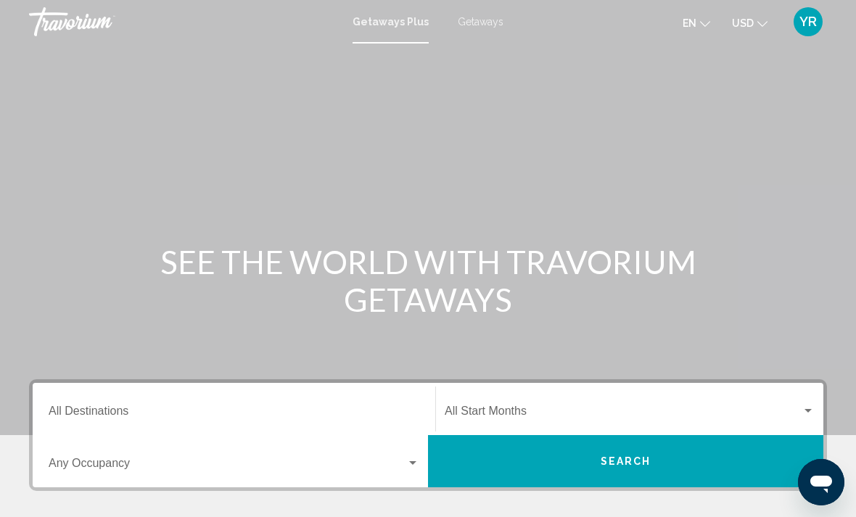
click at [473, 16] on span "Getaways" at bounding box center [481, 22] width 46 height 12
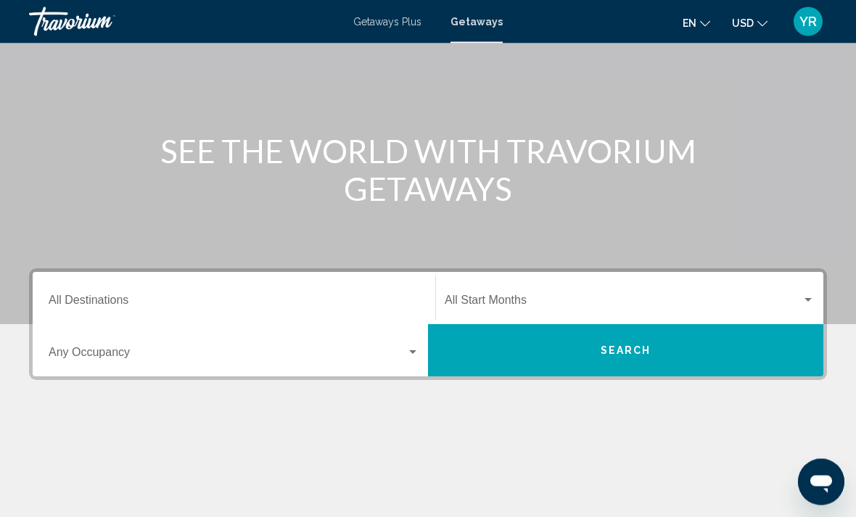
scroll to position [111, 0]
click at [814, 304] on div "Search widget" at bounding box center [808, 301] width 13 height 12
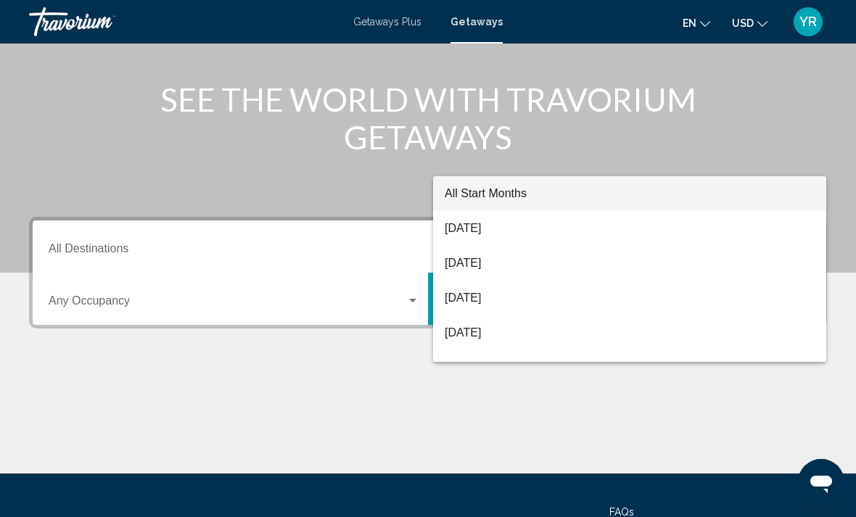
scroll to position [250, 0]
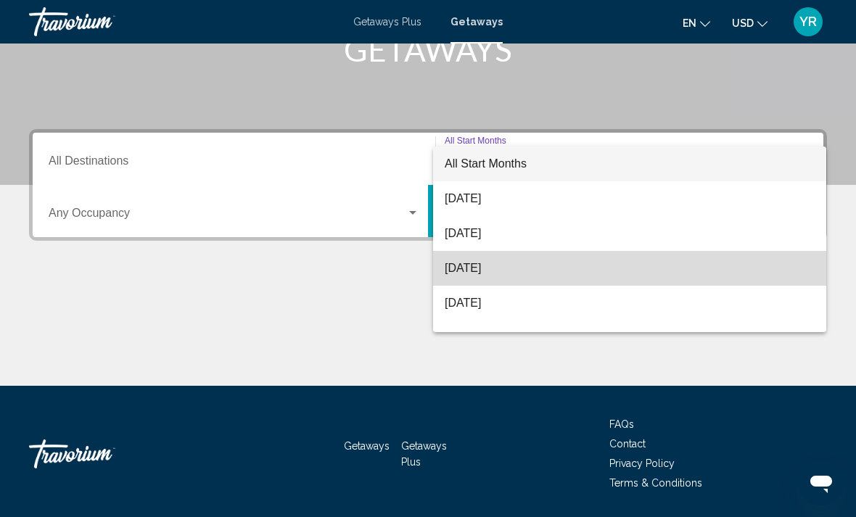
click at [515, 274] on span "[DATE]" at bounding box center [630, 268] width 370 height 35
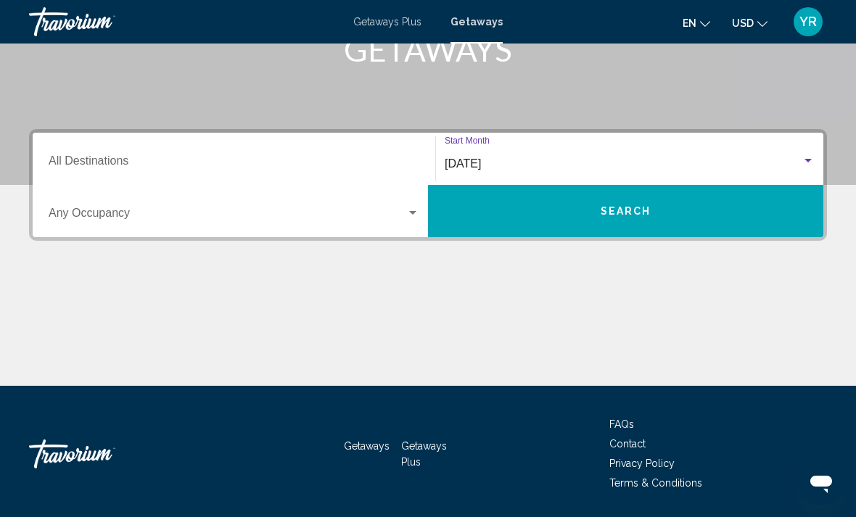
click at [413, 222] on div "Search widget" at bounding box center [234, 216] width 371 height 13
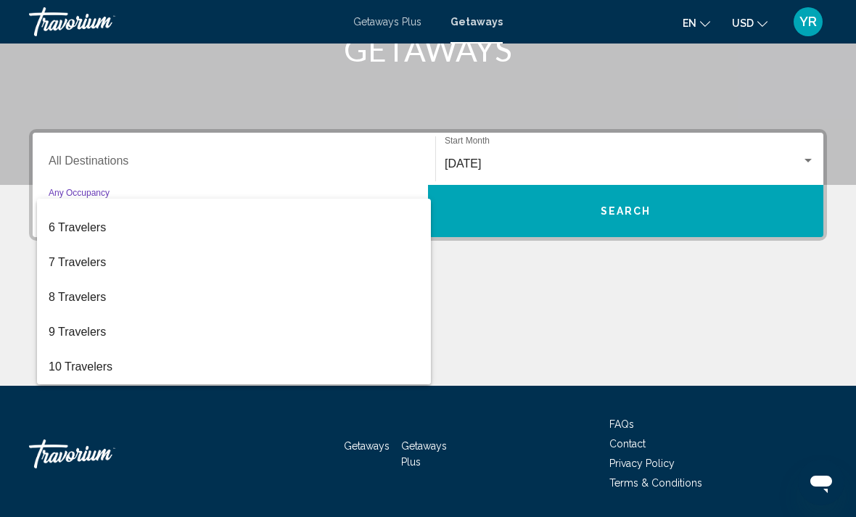
scroll to position [163, 0]
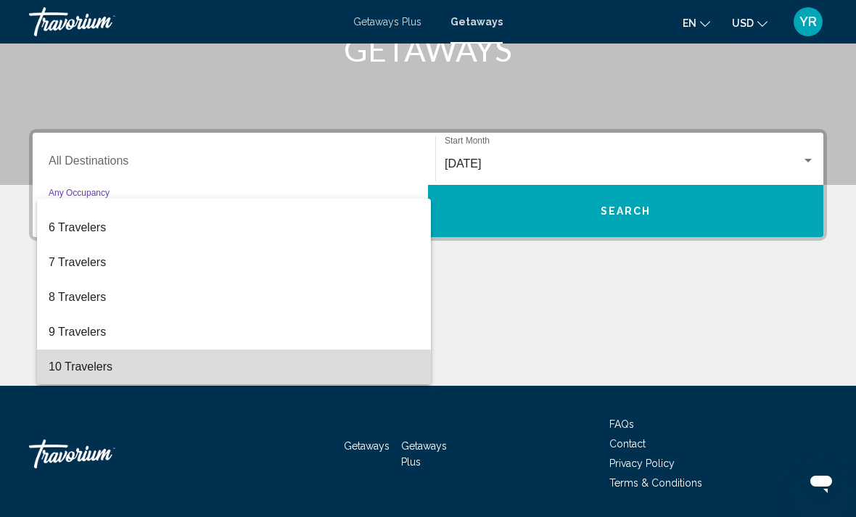
click at [140, 374] on span "10 Travelers" at bounding box center [234, 367] width 371 height 35
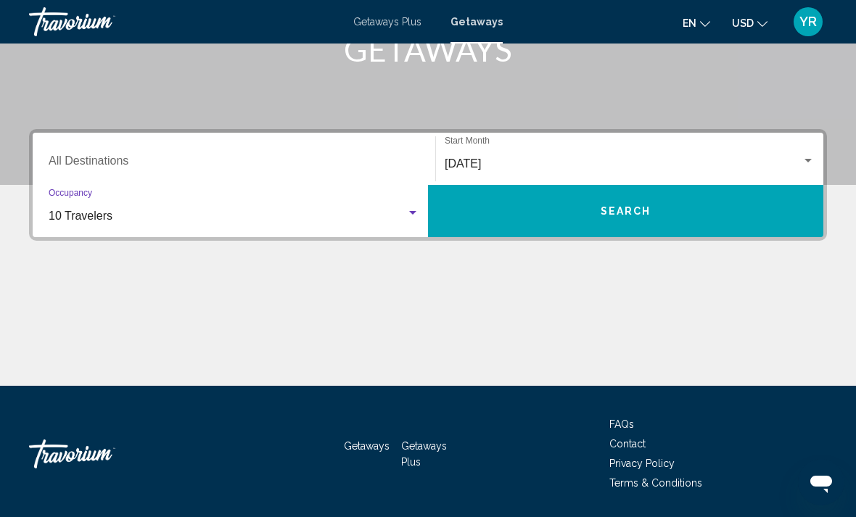
click at [681, 230] on button "Search" at bounding box center [626, 211] width 396 height 52
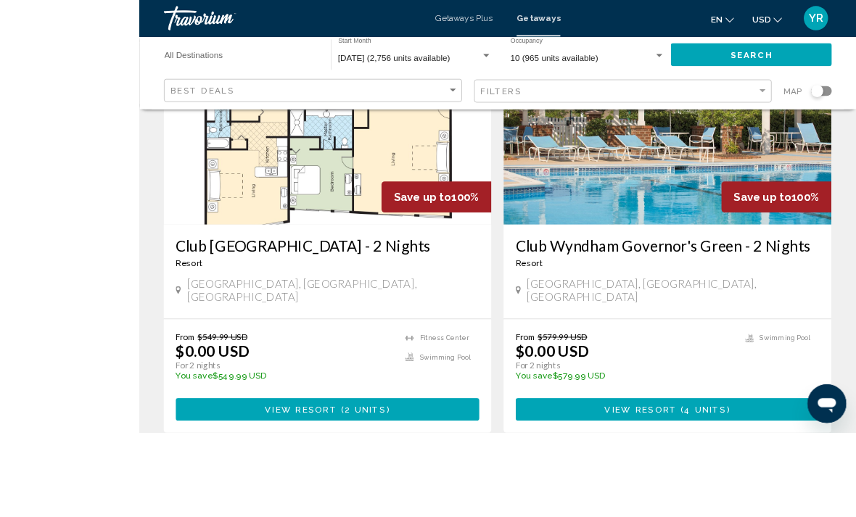
scroll to position [234, 0]
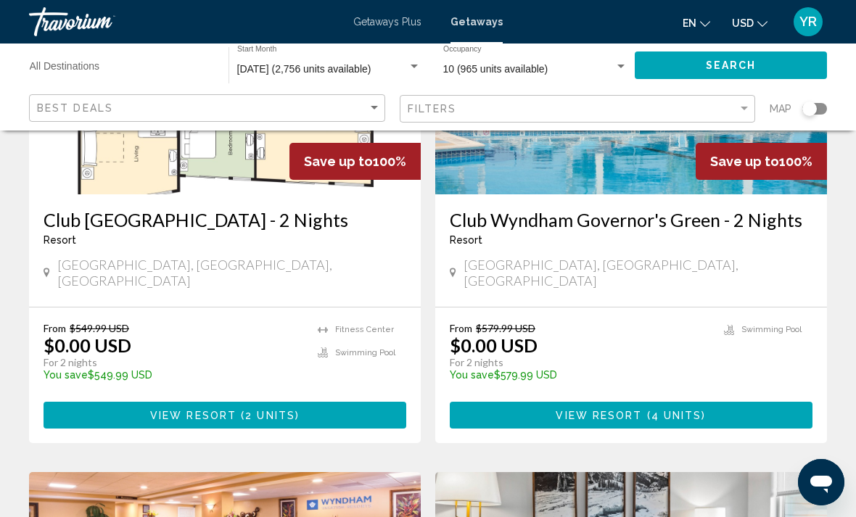
click at [273, 410] on span "2 units" at bounding box center [270, 416] width 50 height 12
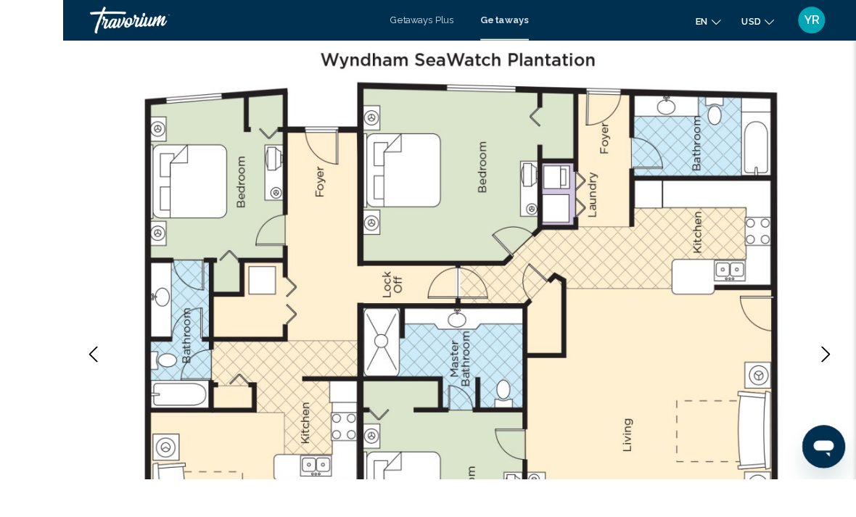
scroll to position [81, 0]
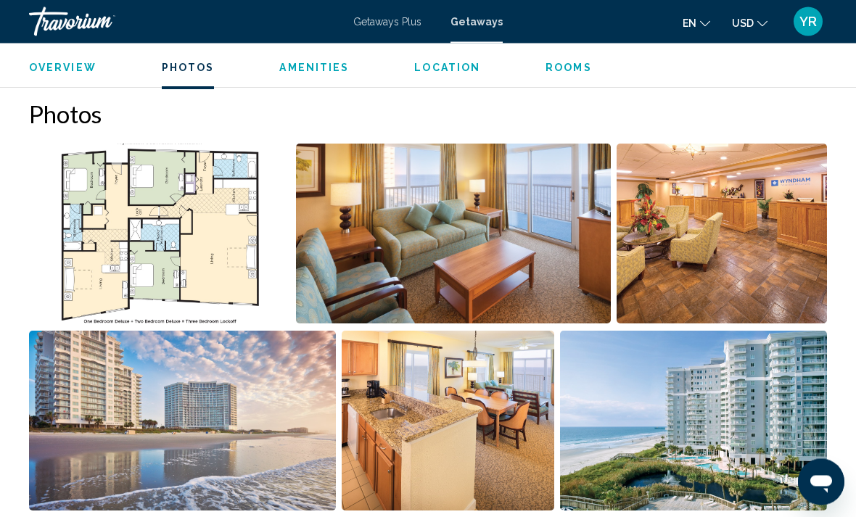
click at [527, 238] on img "Open full-screen image slider" at bounding box center [454, 234] width 316 height 180
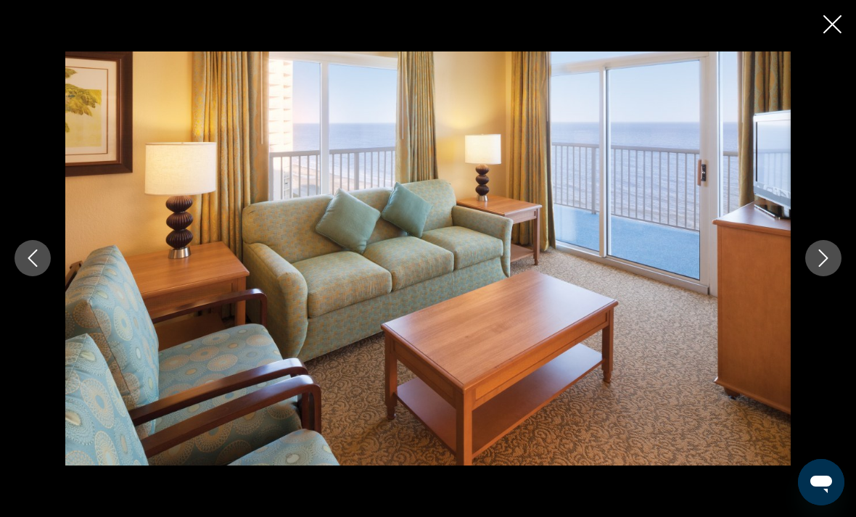
scroll to position [1507, 0]
click at [833, 25] on icon "Close slideshow" at bounding box center [833, 24] width 18 height 18
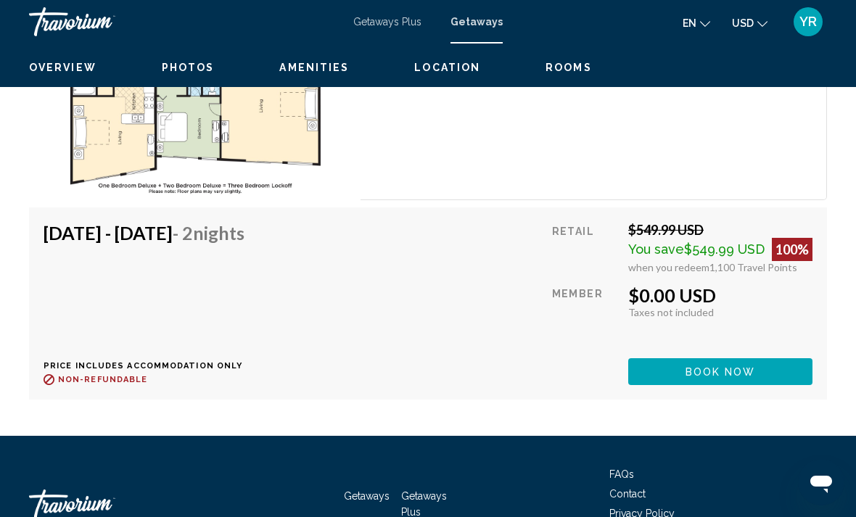
scroll to position [2949, 0]
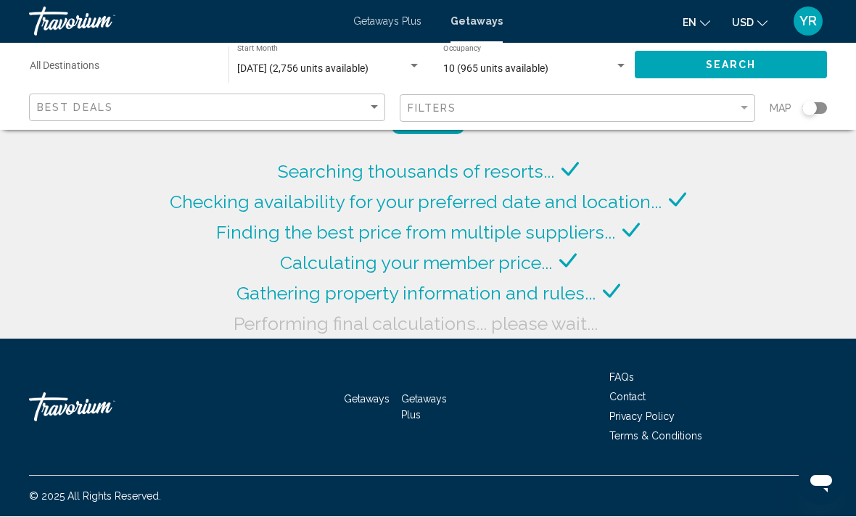
scroll to position [46, 0]
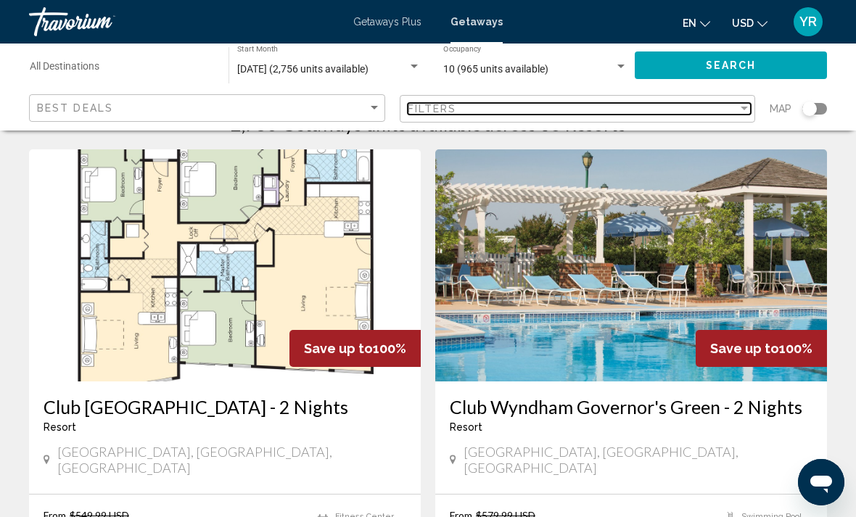
click at [740, 111] on div "Filter" at bounding box center [744, 109] width 13 height 12
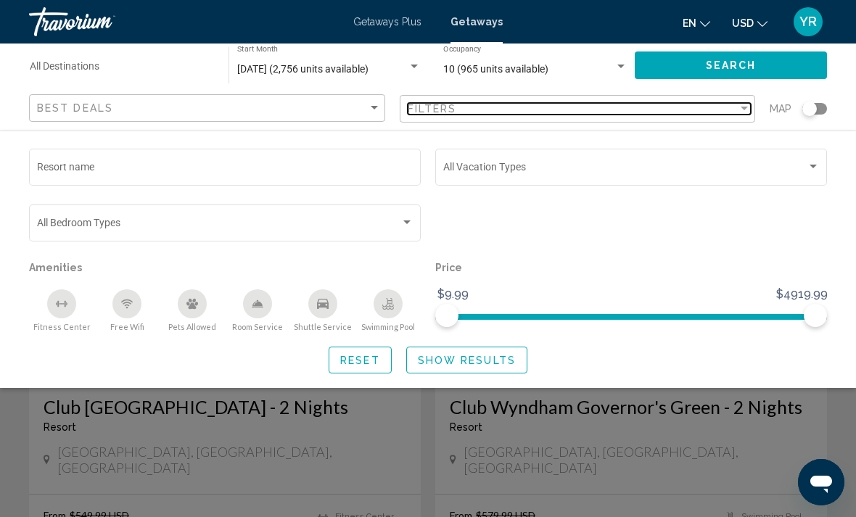
click at [748, 107] on div "Filter" at bounding box center [744, 109] width 13 height 12
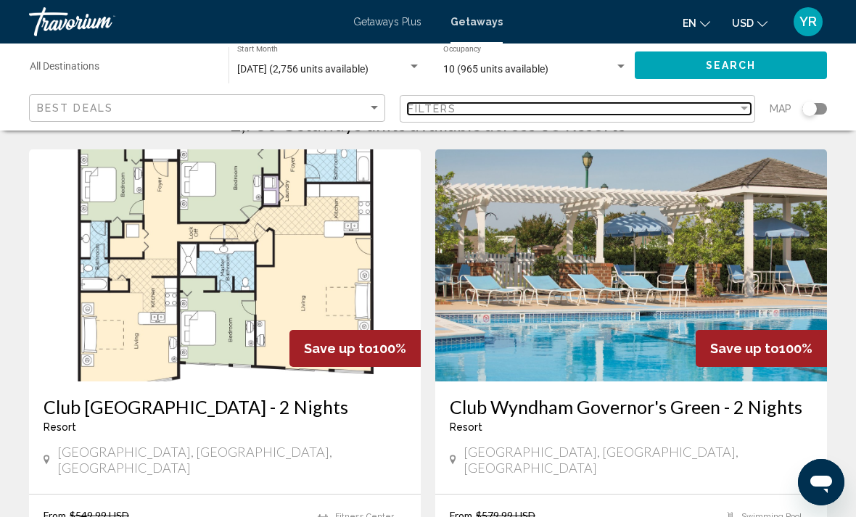
click at [738, 107] on div "Filter" at bounding box center [744, 109] width 13 height 12
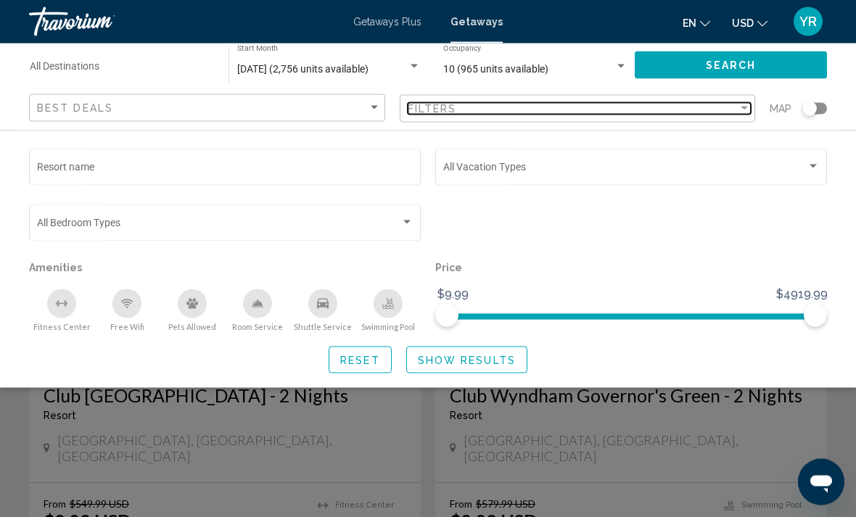
scroll to position [58, 0]
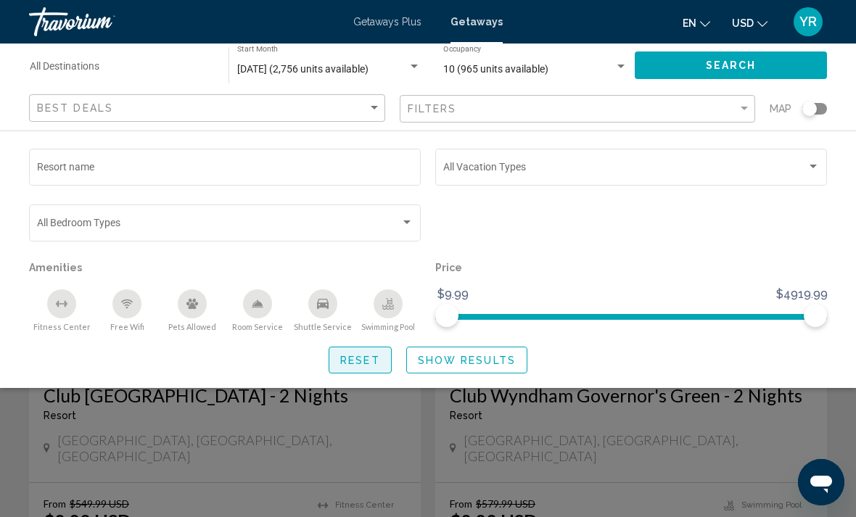
click at [356, 355] on span "Reset" at bounding box center [360, 361] width 40 height 12
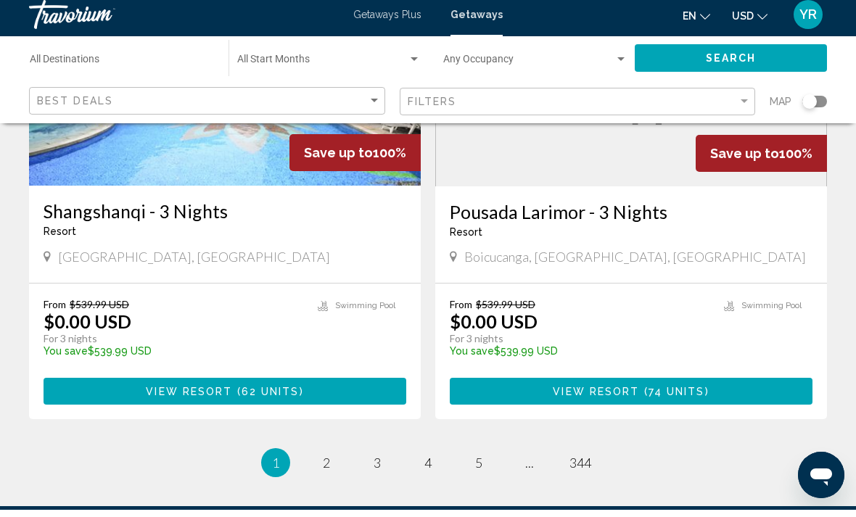
scroll to position [2856, 0]
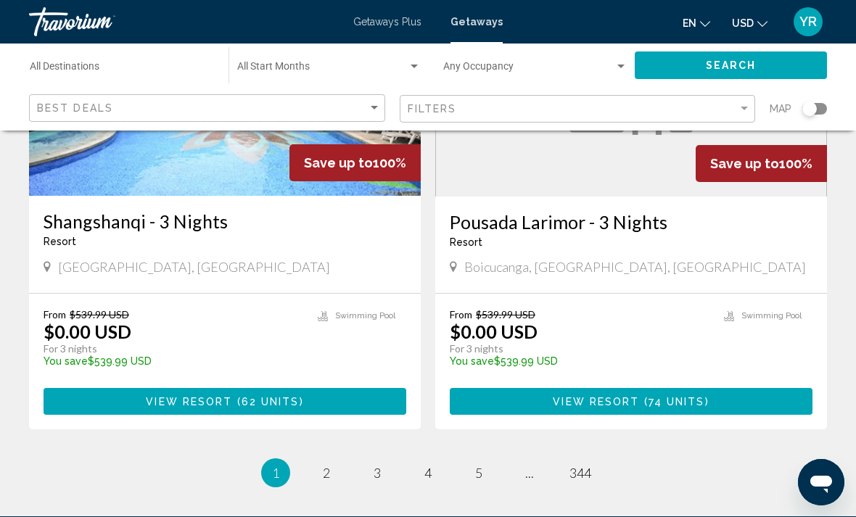
click at [343, 459] on ul "1 / 344 You're on page 1 page 2 page 3 page 4 page 5 page ... page 344" at bounding box center [428, 473] width 798 height 29
click at [331, 461] on link "page 2" at bounding box center [326, 473] width 25 height 25
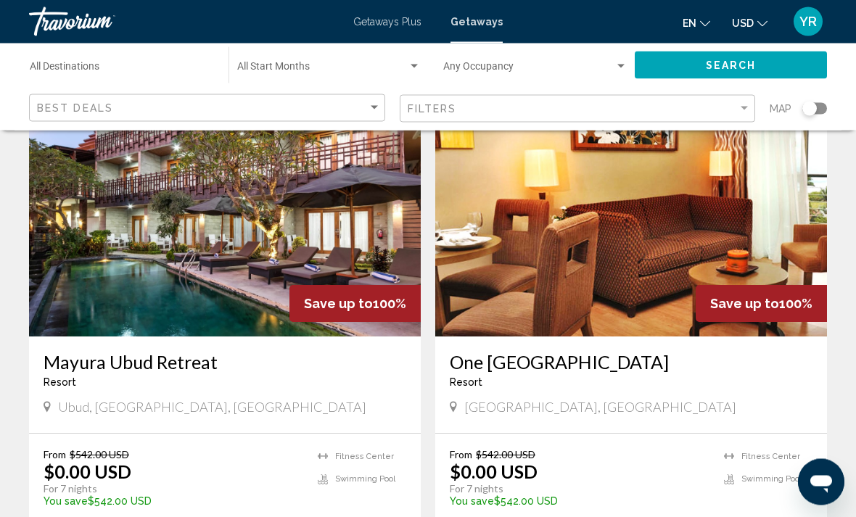
scroll to position [644, 0]
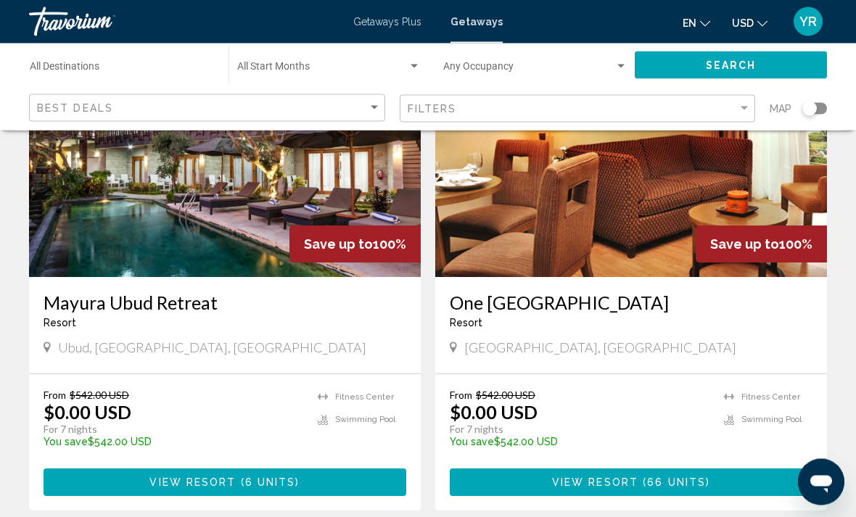
click at [277, 478] on span "6 units" at bounding box center [270, 484] width 51 height 12
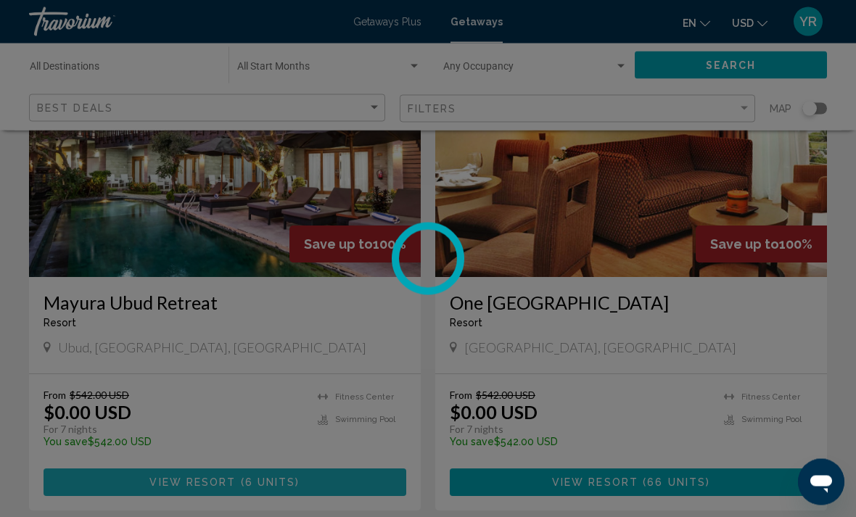
scroll to position [683, 0]
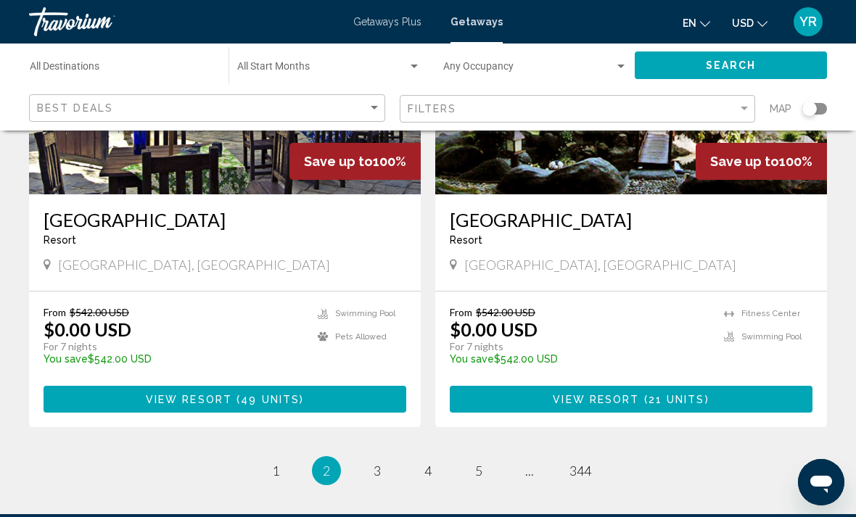
scroll to position [2880, 0]
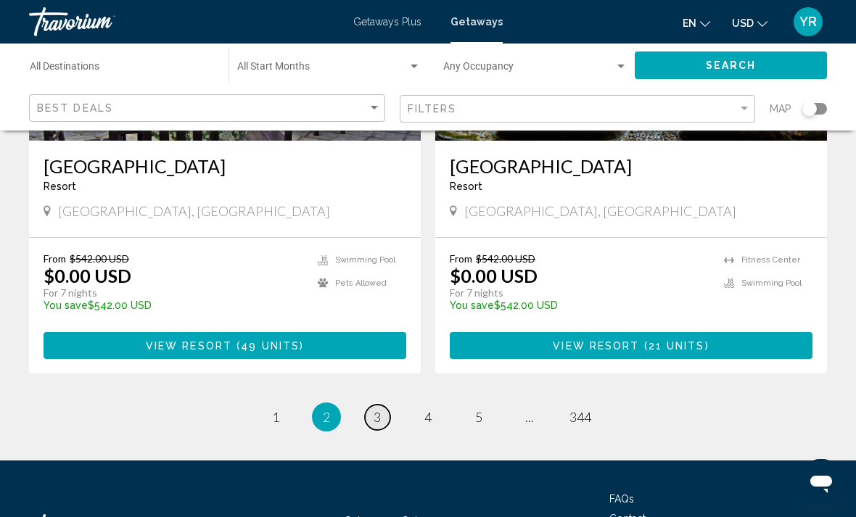
click at [372, 405] on link "page 3" at bounding box center [377, 417] width 25 height 25
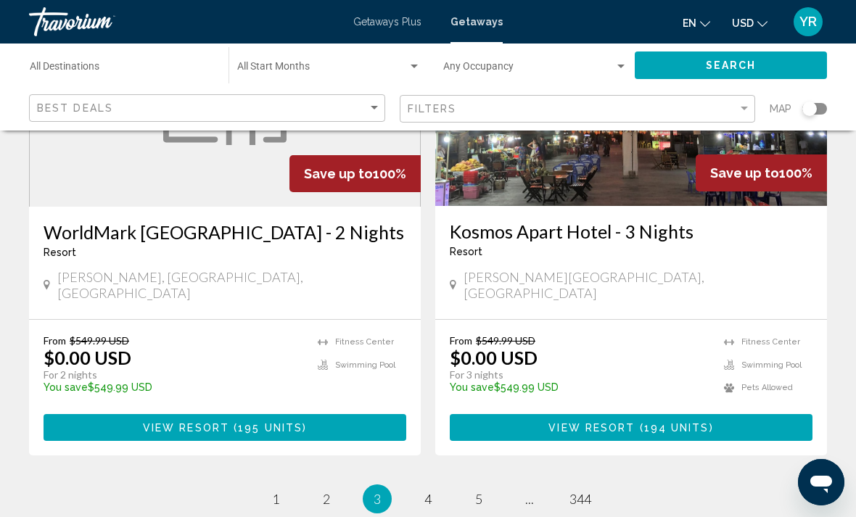
scroll to position [2793, 0]
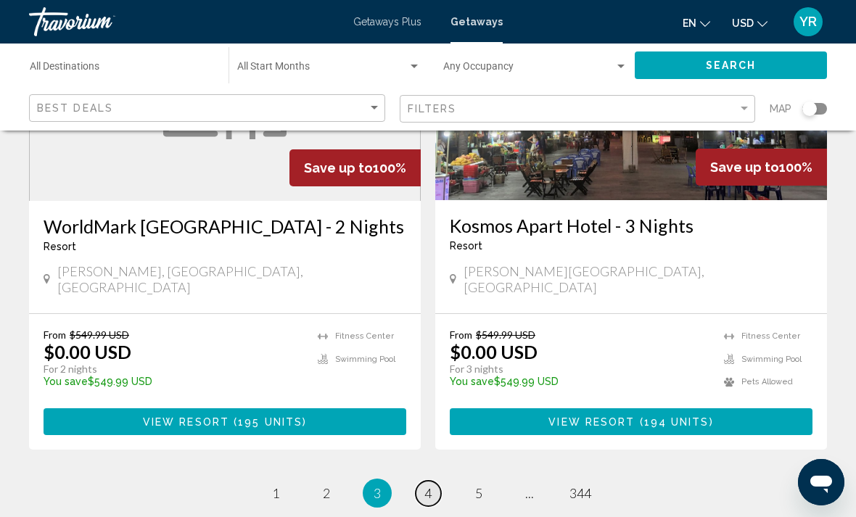
click at [428, 486] on span "4" at bounding box center [428, 494] width 7 height 16
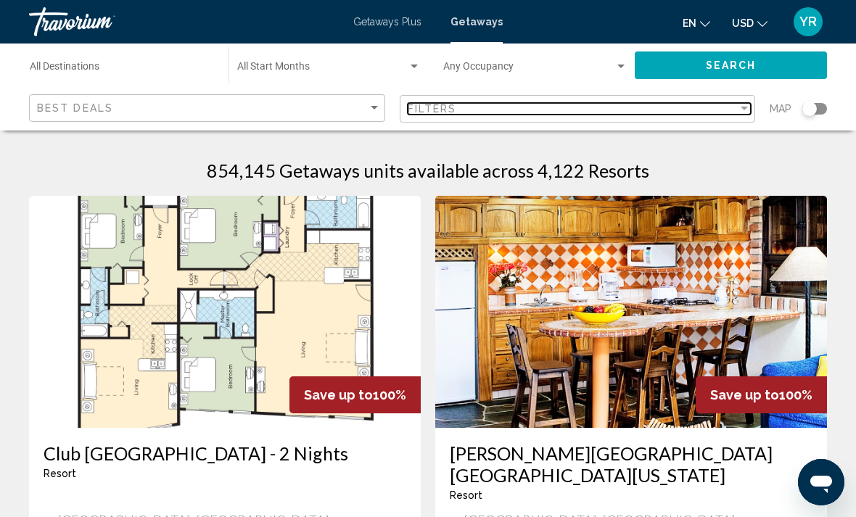
click at [735, 107] on div "Filters" at bounding box center [573, 109] width 331 height 12
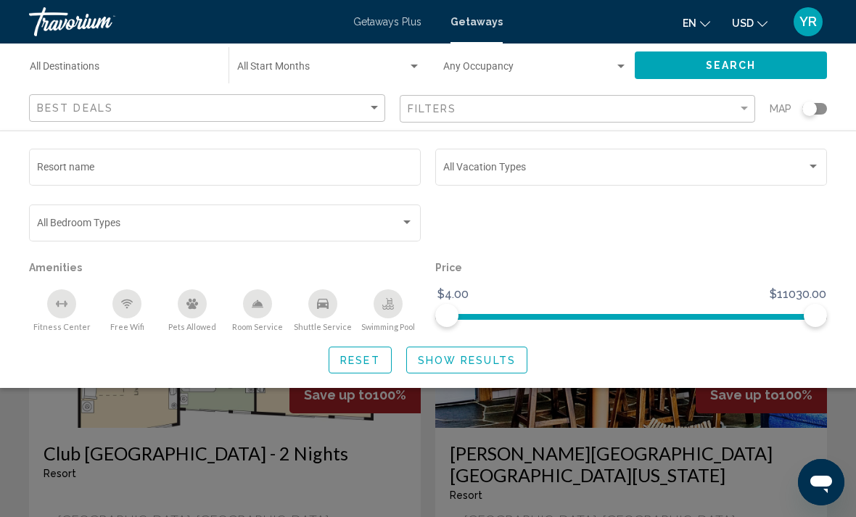
click at [107, 67] on input "Destination All Destinations" at bounding box center [122, 70] width 184 height 12
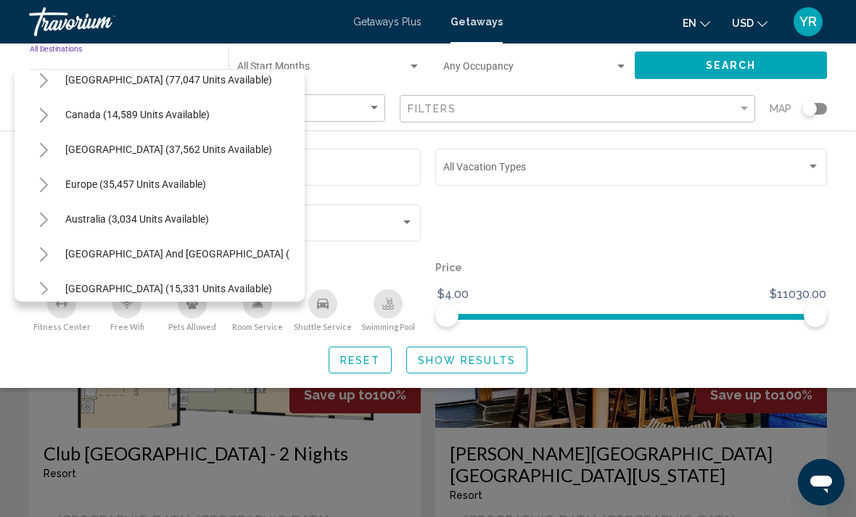
scroll to position [84, 0]
click at [52, 188] on button "Toggle Europe (35,457 units available)" at bounding box center [43, 184] width 29 height 29
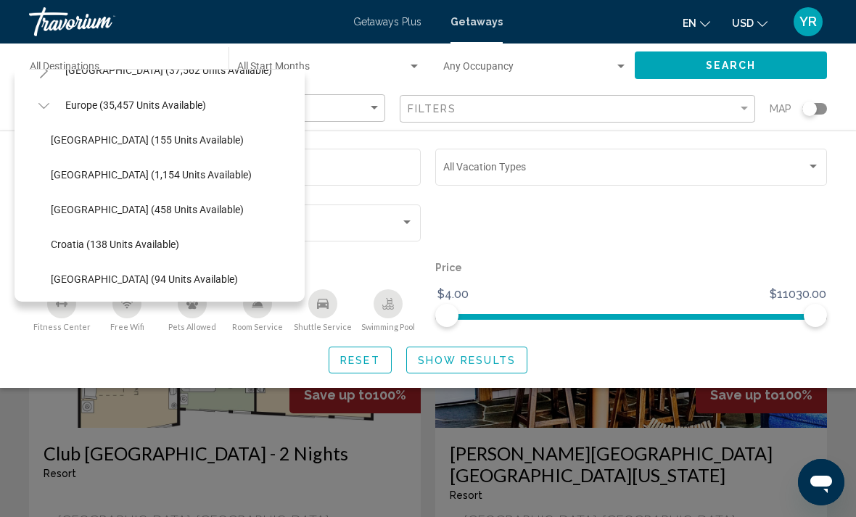
scroll to position [164, 0]
click at [136, 147] on button "[GEOGRAPHIC_DATA] (155 units available)" at bounding box center [148, 139] width 208 height 33
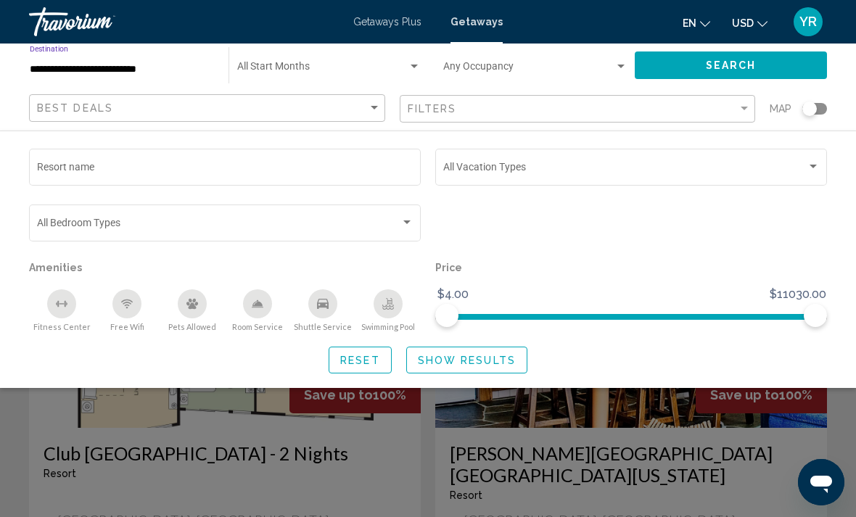
click at [756, 62] on span "Search" at bounding box center [731, 66] width 51 height 12
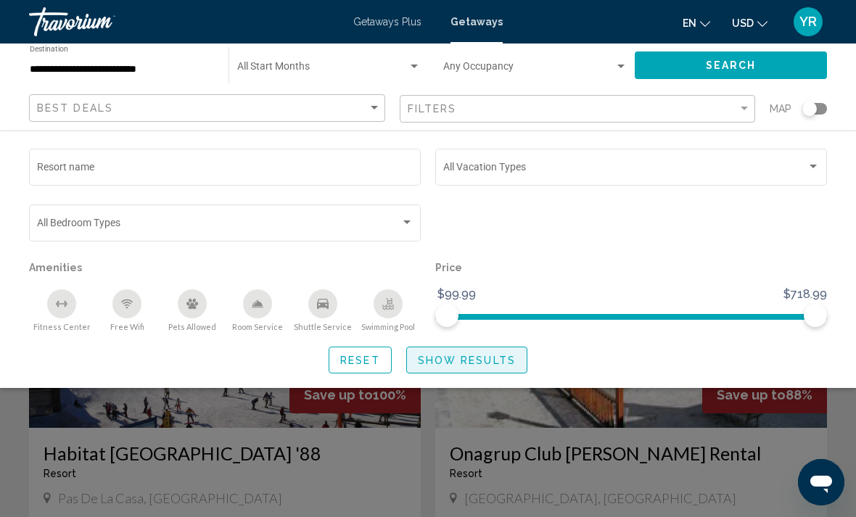
click at [495, 361] on span "Show Results" at bounding box center [467, 361] width 98 height 12
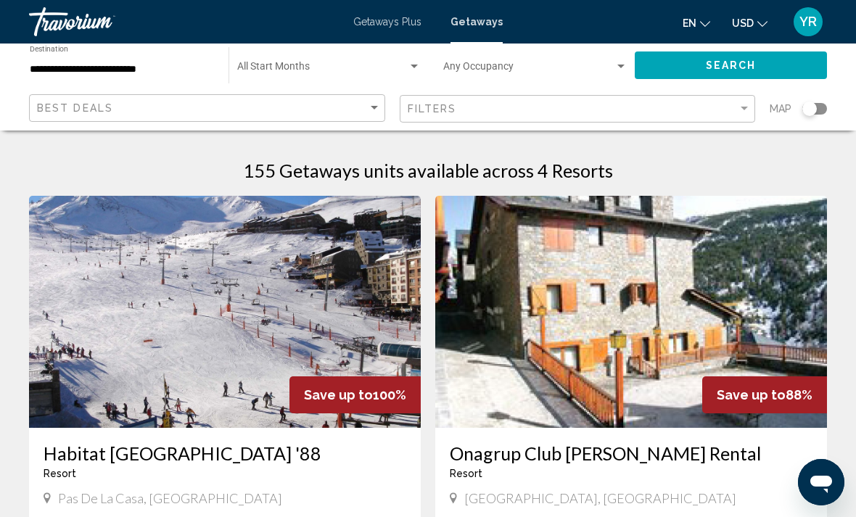
click at [188, 67] on input "**********" at bounding box center [122, 70] width 184 height 12
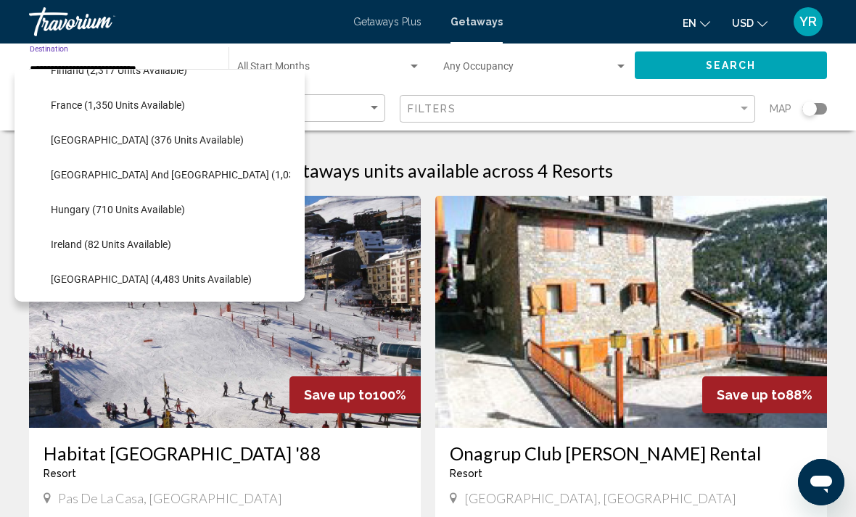
scroll to position [405, 0]
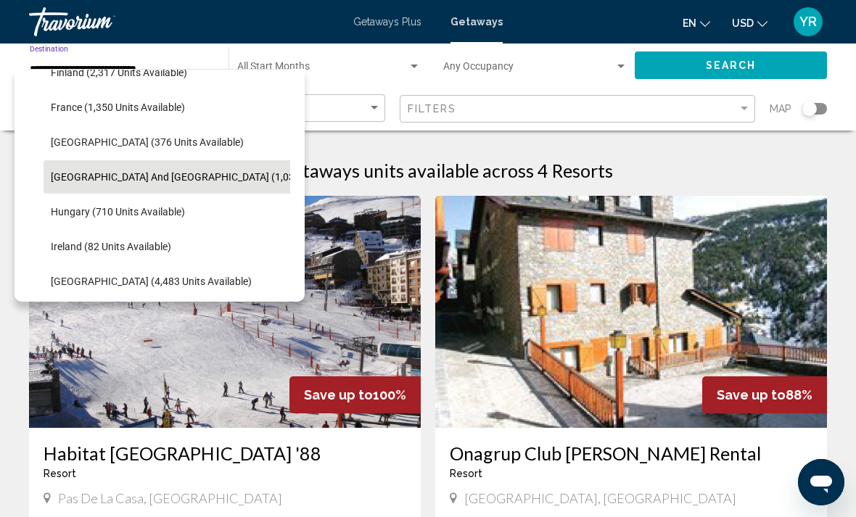
click at [119, 173] on span "[GEOGRAPHIC_DATA] and [GEOGRAPHIC_DATA] (1,030 units available)" at bounding box center [212, 177] width 322 height 12
type input "**********"
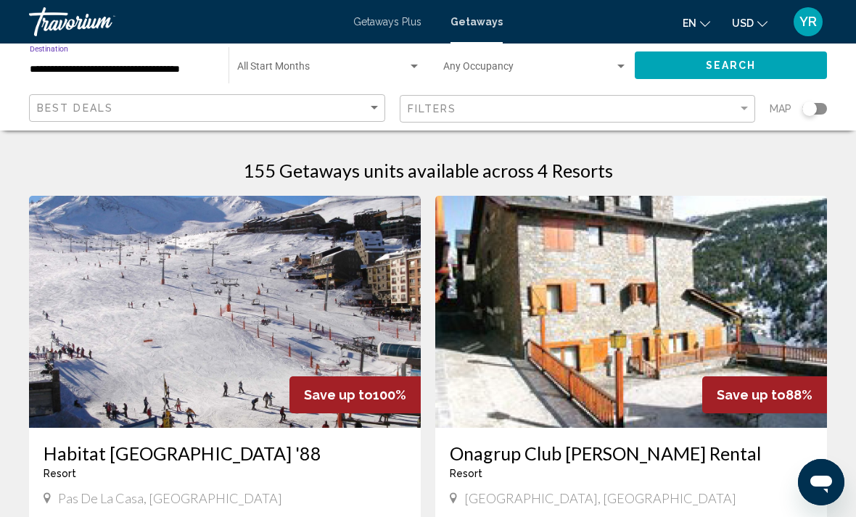
click at [758, 67] on button "Search" at bounding box center [731, 65] width 192 height 27
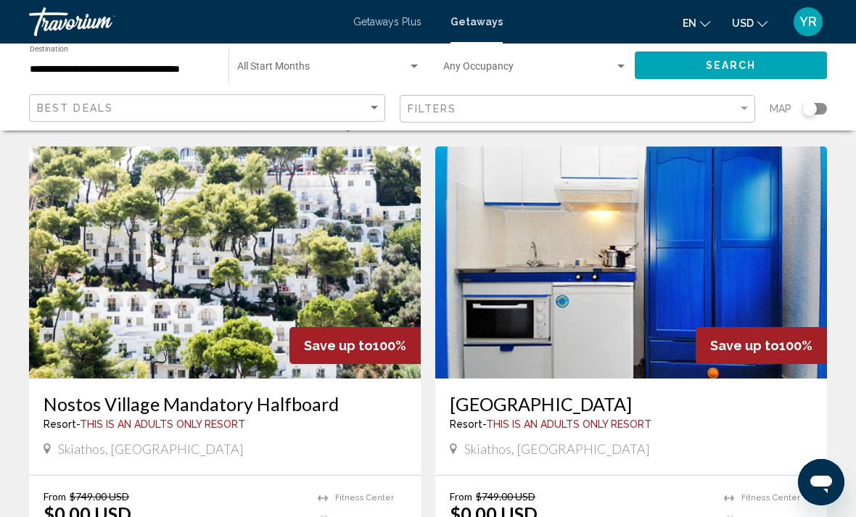
scroll to position [47, 0]
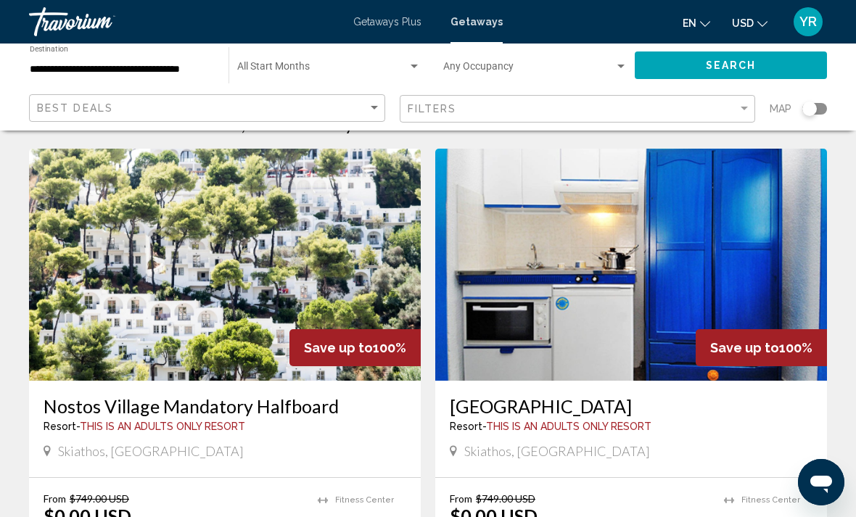
click at [324, 280] on img "Main content" at bounding box center [225, 265] width 392 height 232
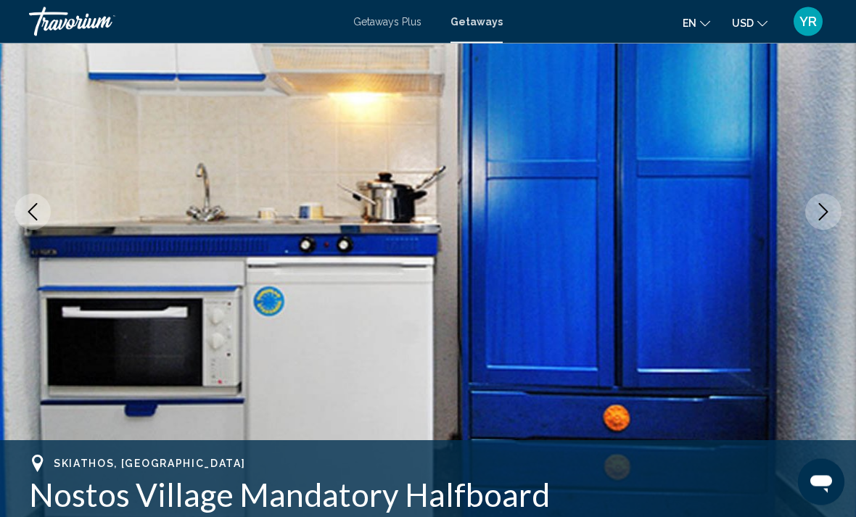
scroll to position [176, 0]
click at [826, 218] on icon "Next image" at bounding box center [823, 211] width 17 height 17
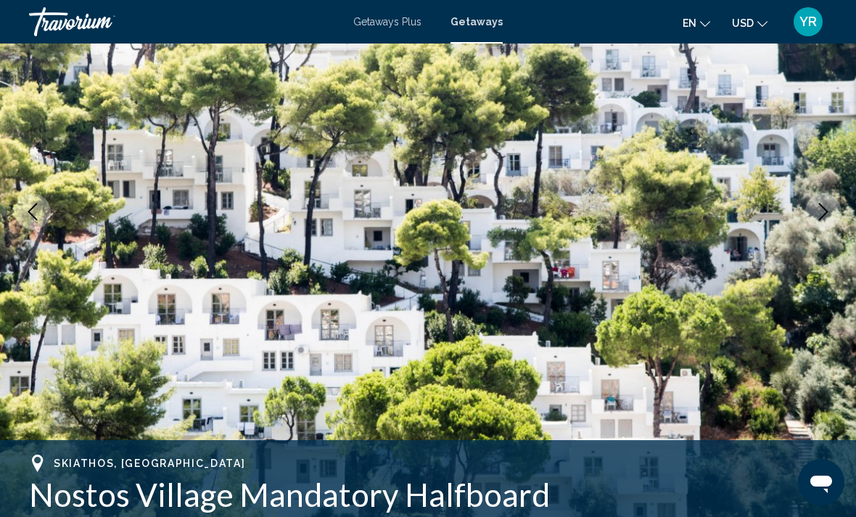
click at [811, 216] on button "Next image" at bounding box center [824, 212] width 36 height 36
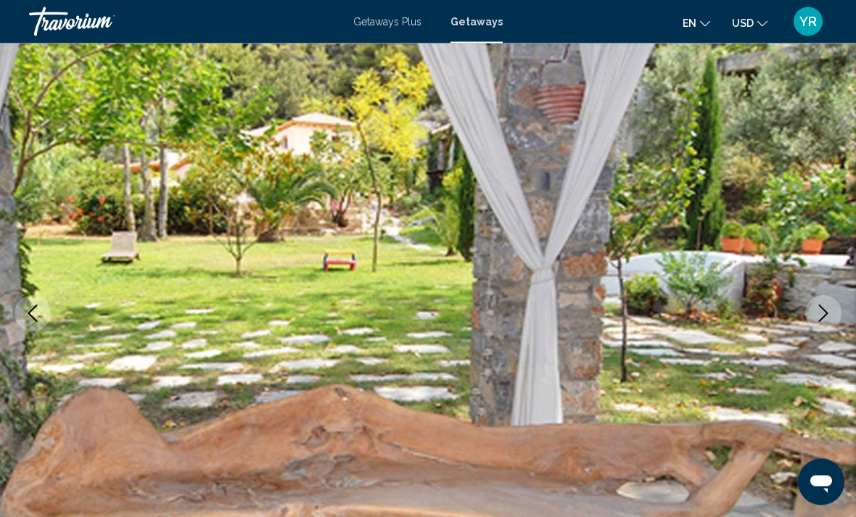
scroll to position [75, 0]
click at [829, 317] on icon "Next image" at bounding box center [823, 313] width 17 height 17
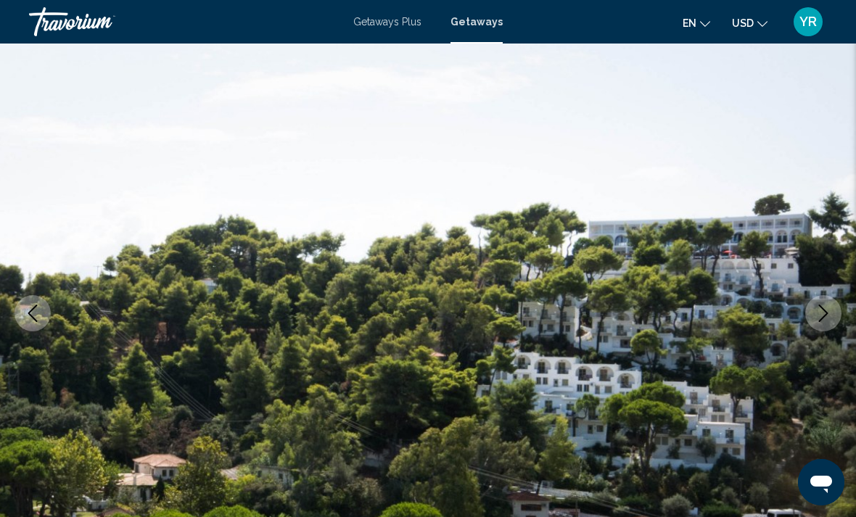
click at [823, 316] on icon "Next image" at bounding box center [823, 313] width 17 height 17
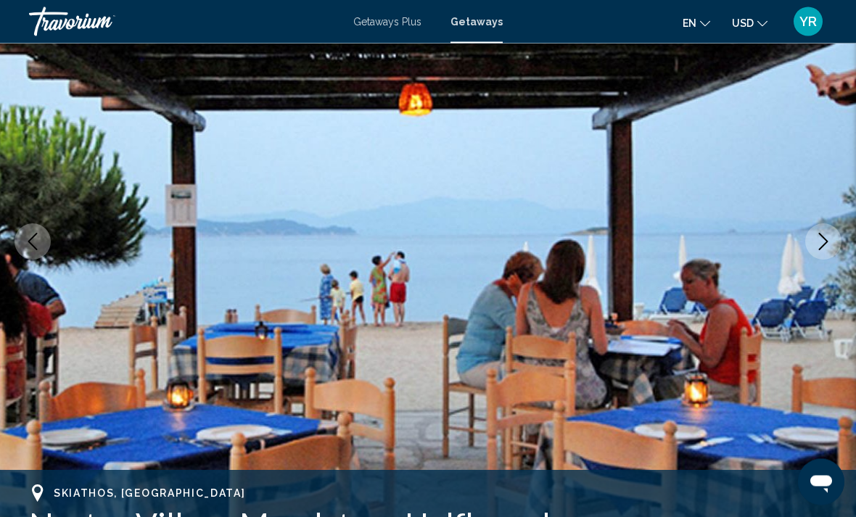
click at [814, 250] on button "Next image" at bounding box center [824, 242] width 36 height 36
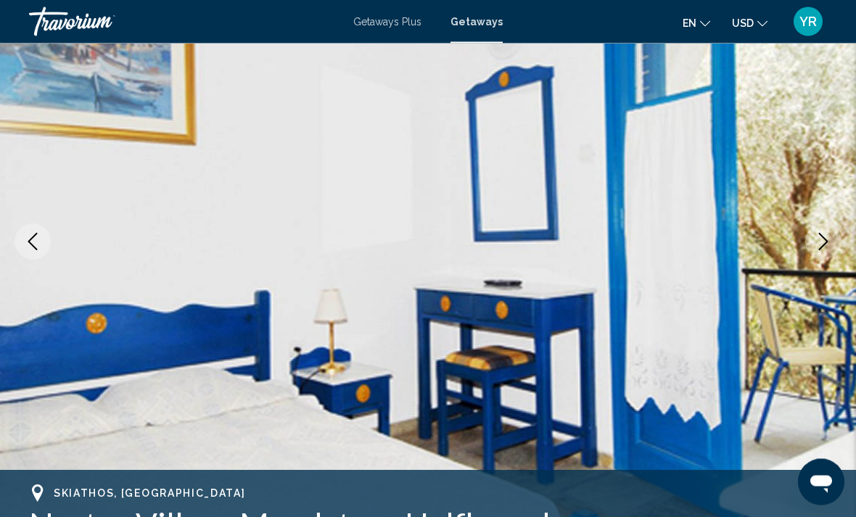
scroll to position [147, 0]
click at [822, 249] on icon "Next image" at bounding box center [823, 241] width 17 height 17
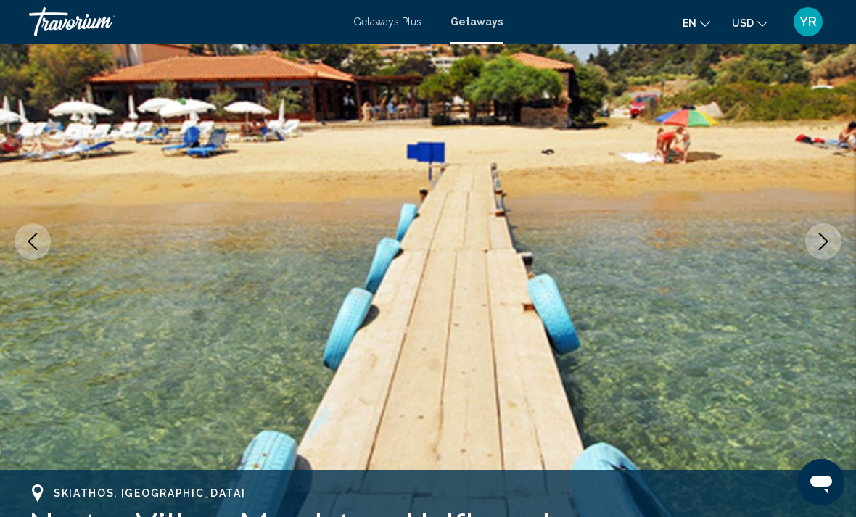
click at [815, 251] on button "Next image" at bounding box center [824, 242] width 36 height 36
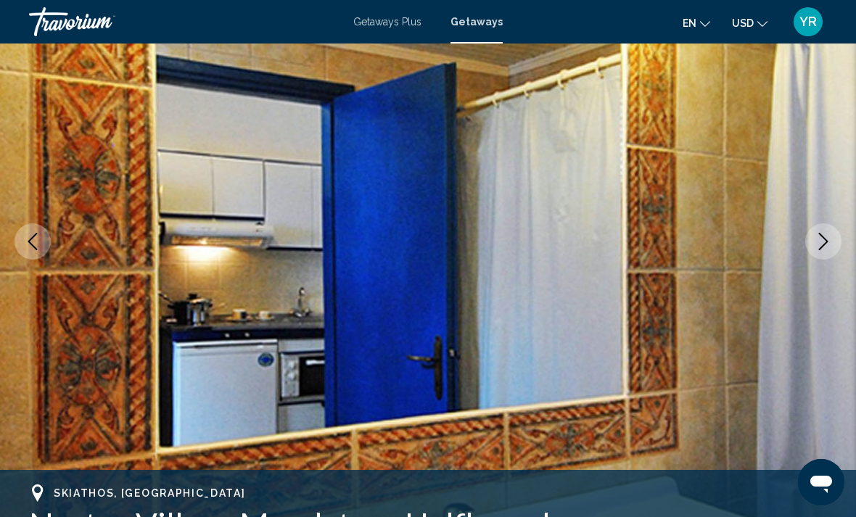
click at [815, 255] on button "Next image" at bounding box center [824, 242] width 36 height 36
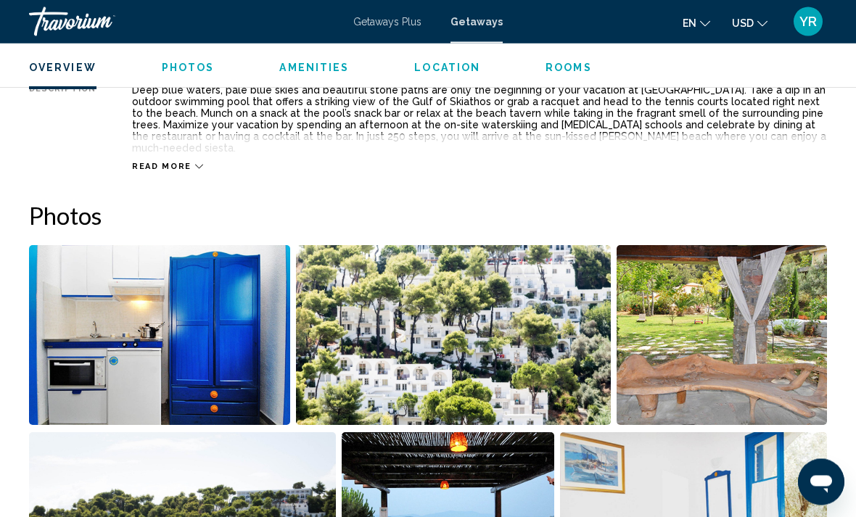
scroll to position [753, 0]
